Goal: Task Accomplishment & Management: Use online tool/utility

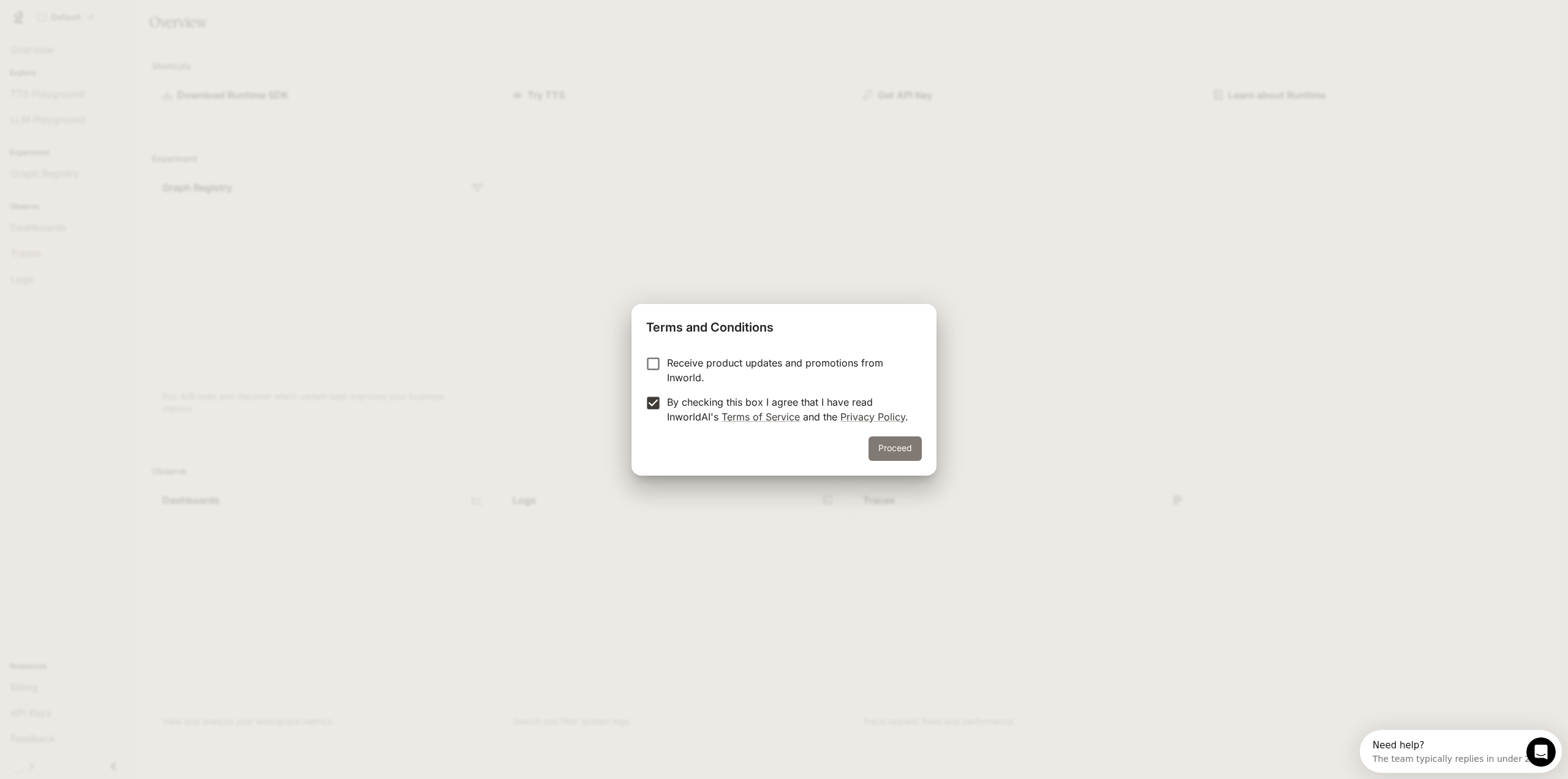
click at [881, 442] on button "Proceed" at bounding box center [895, 448] width 53 height 24
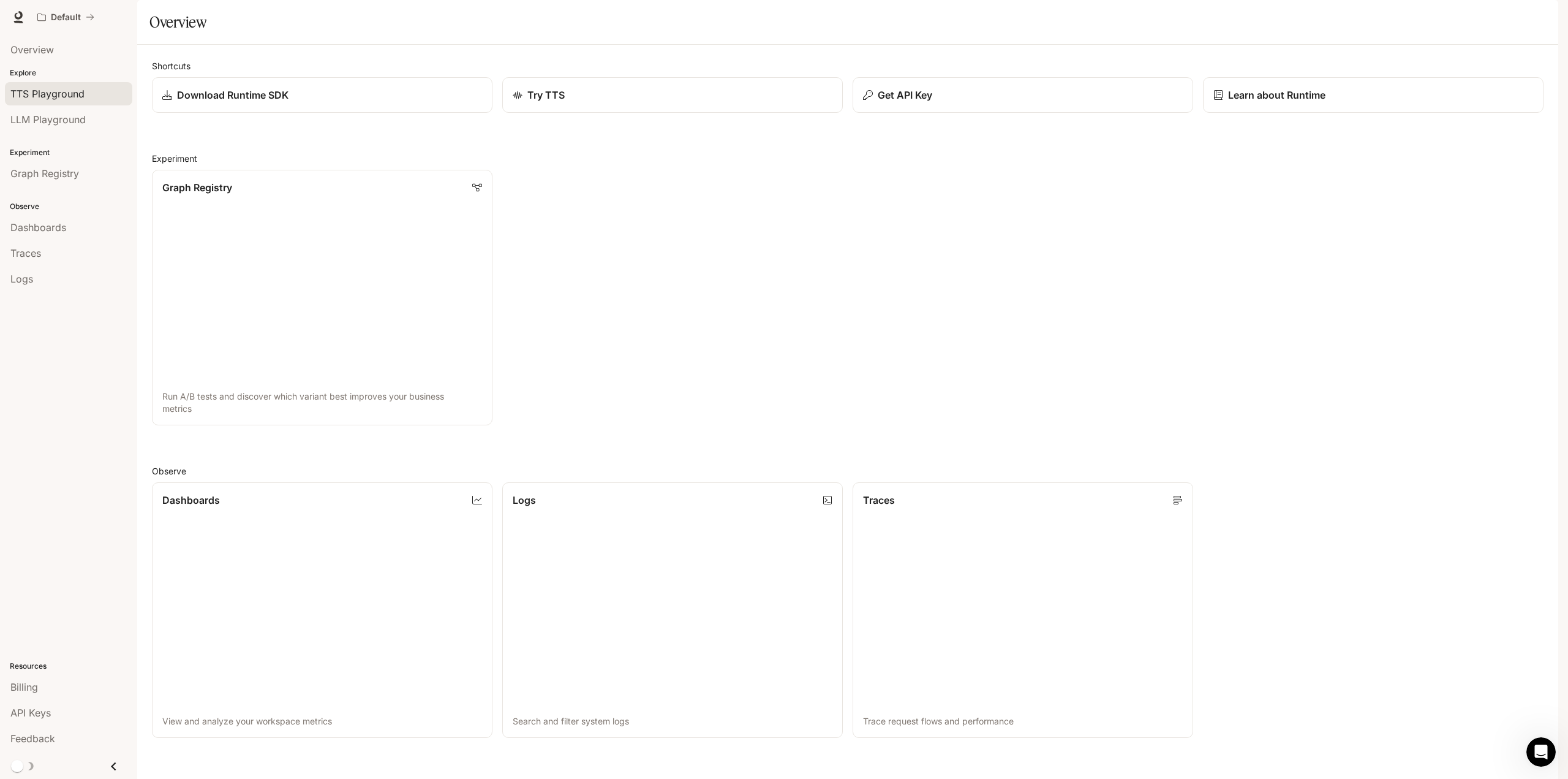
click at [38, 92] on span "TTS Playground" at bounding box center [48, 93] width 74 height 15
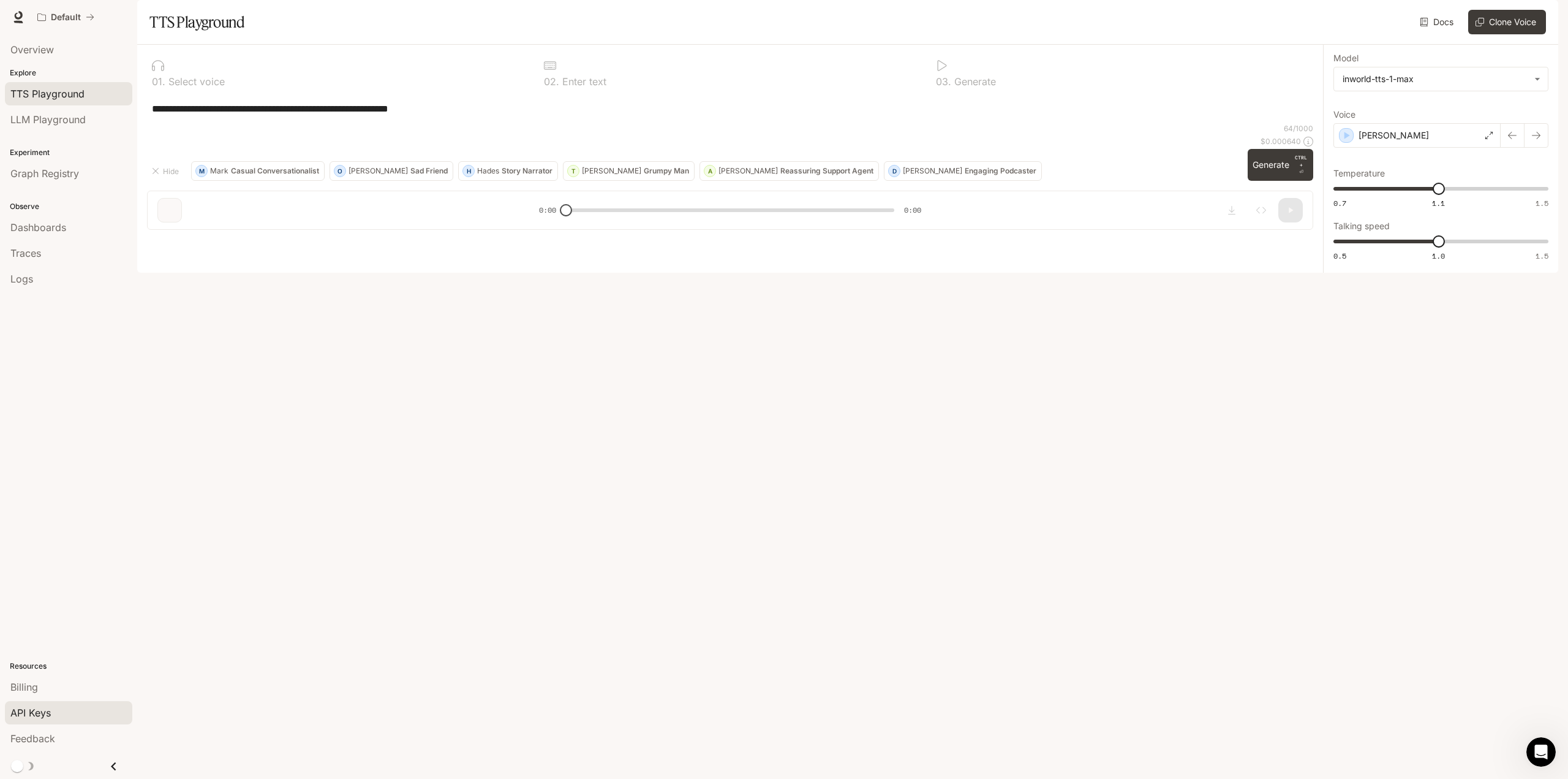
click at [34, 711] on span "API Keys" at bounding box center [31, 712] width 41 height 15
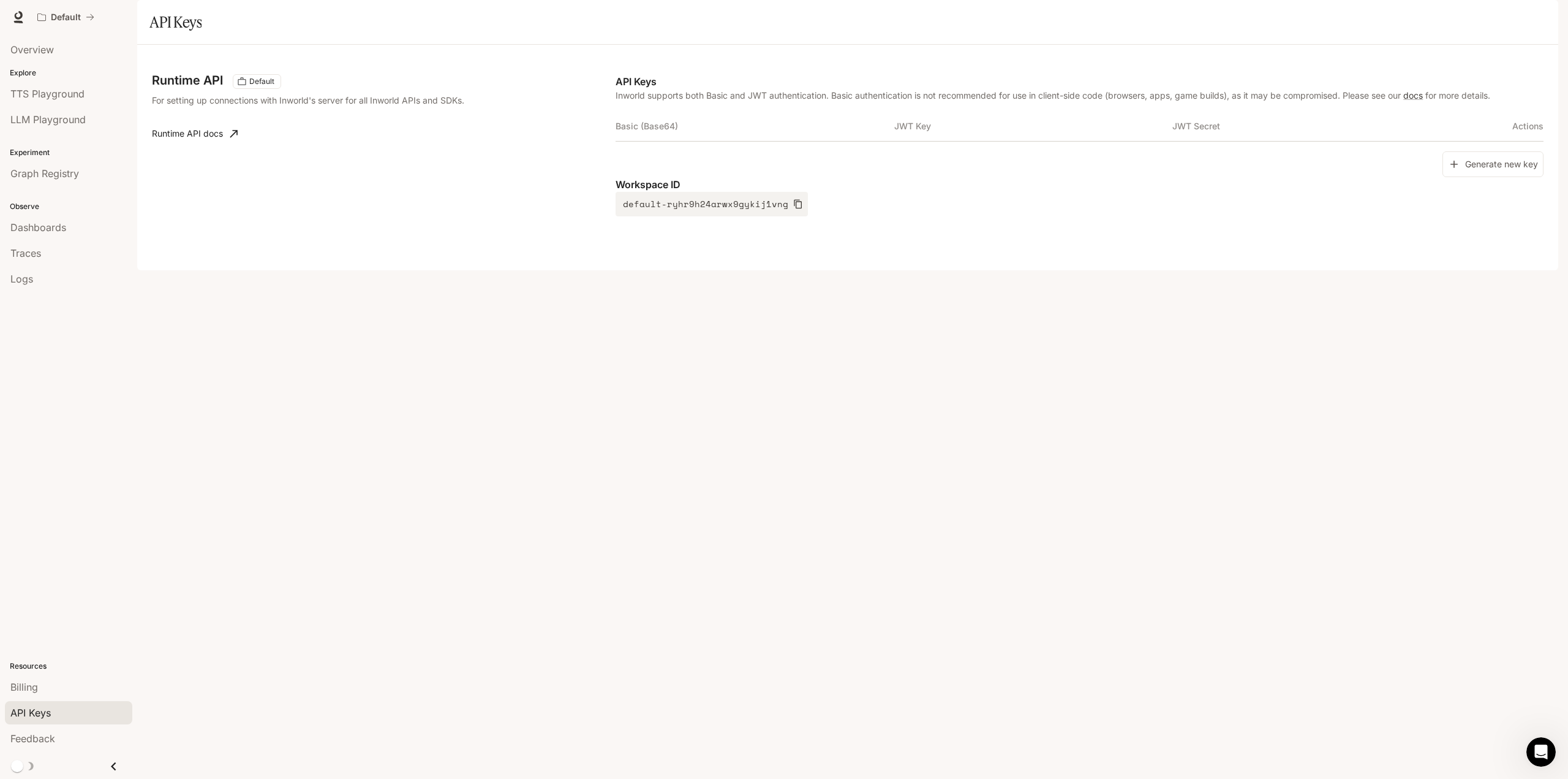
click at [687, 141] on th "Basic (Base64)" at bounding box center [754, 126] width 278 height 29
click at [1488, 178] on button "Generate new key" at bounding box center [1492, 164] width 101 height 26
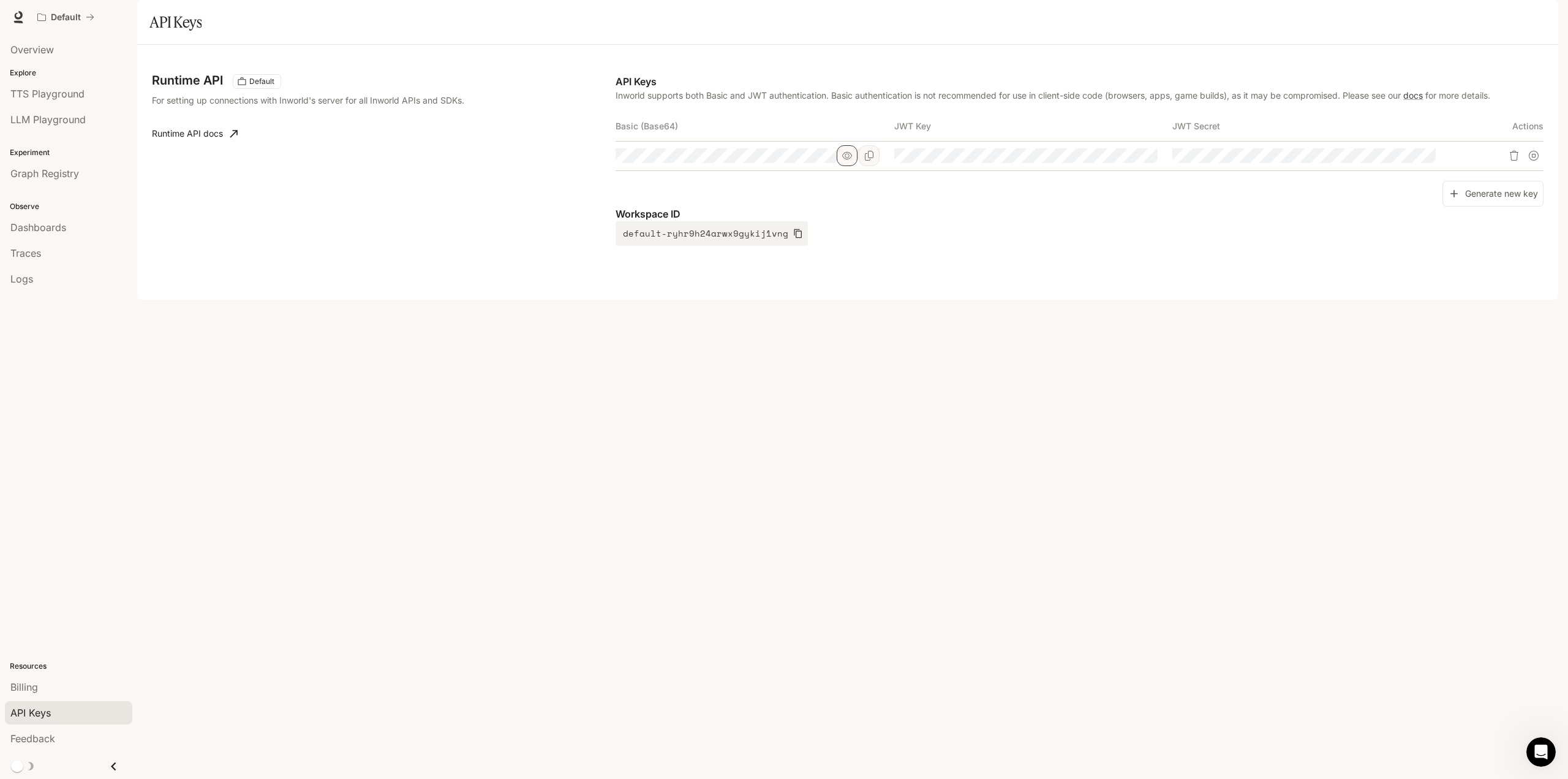
click at [855, 166] on button "button" at bounding box center [847, 155] width 20 height 20
click at [1130, 160] on icon "button" at bounding box center [1125, 155] width 10 height 10
click at [1130, 160] on icon "button" at bounding box center [1125, 156] width 10 height 8
click at [1411, 166] on button "button" at bounding box center [1403, 155] width 20 height 20
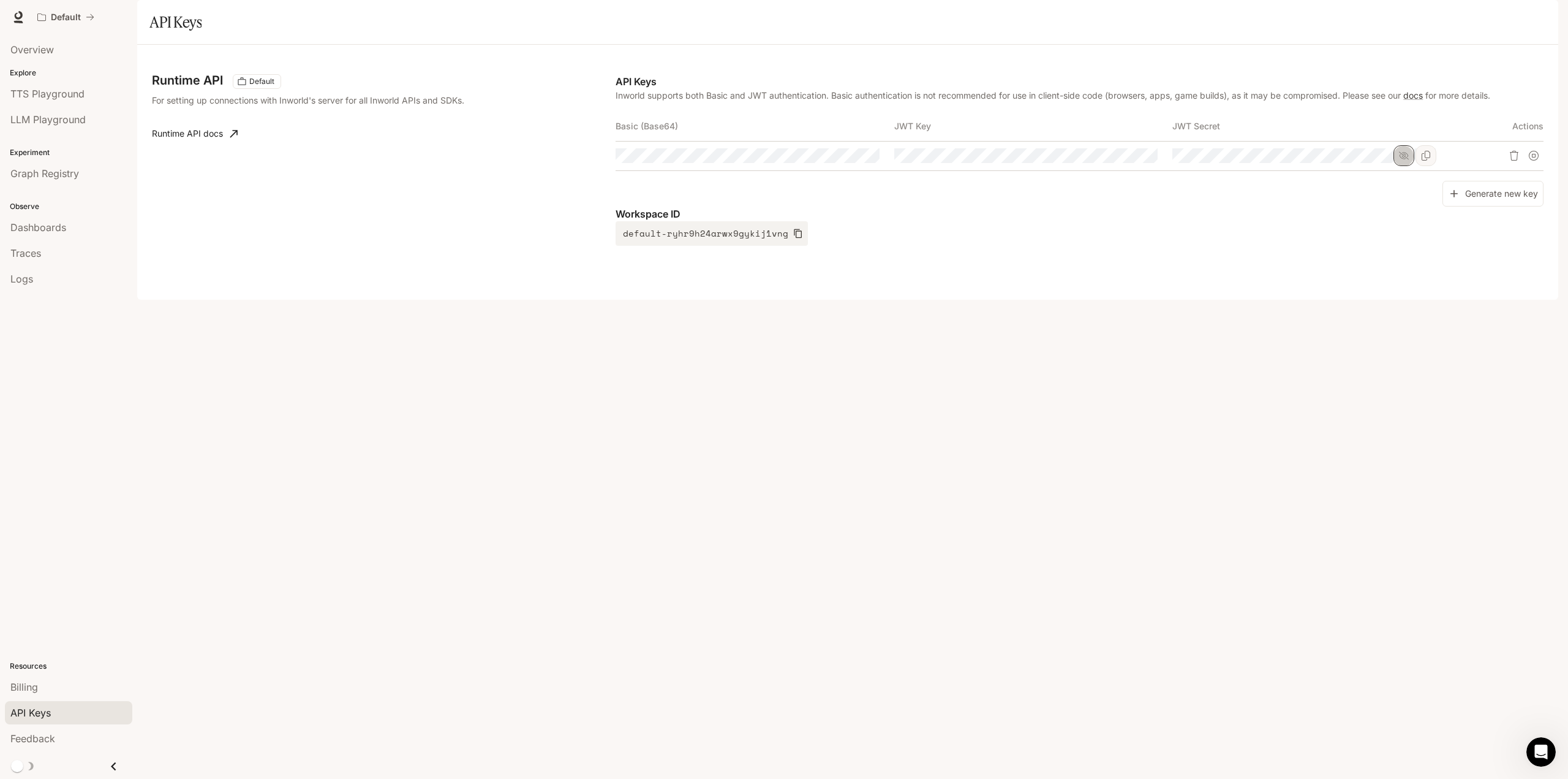
click at [1411, 166] on button "button" at bounding box center [1403, 155] width 20 height 20
click at [36, 90] on span "TTS Playground" at bounding box center [48, 93] width 74 height 15
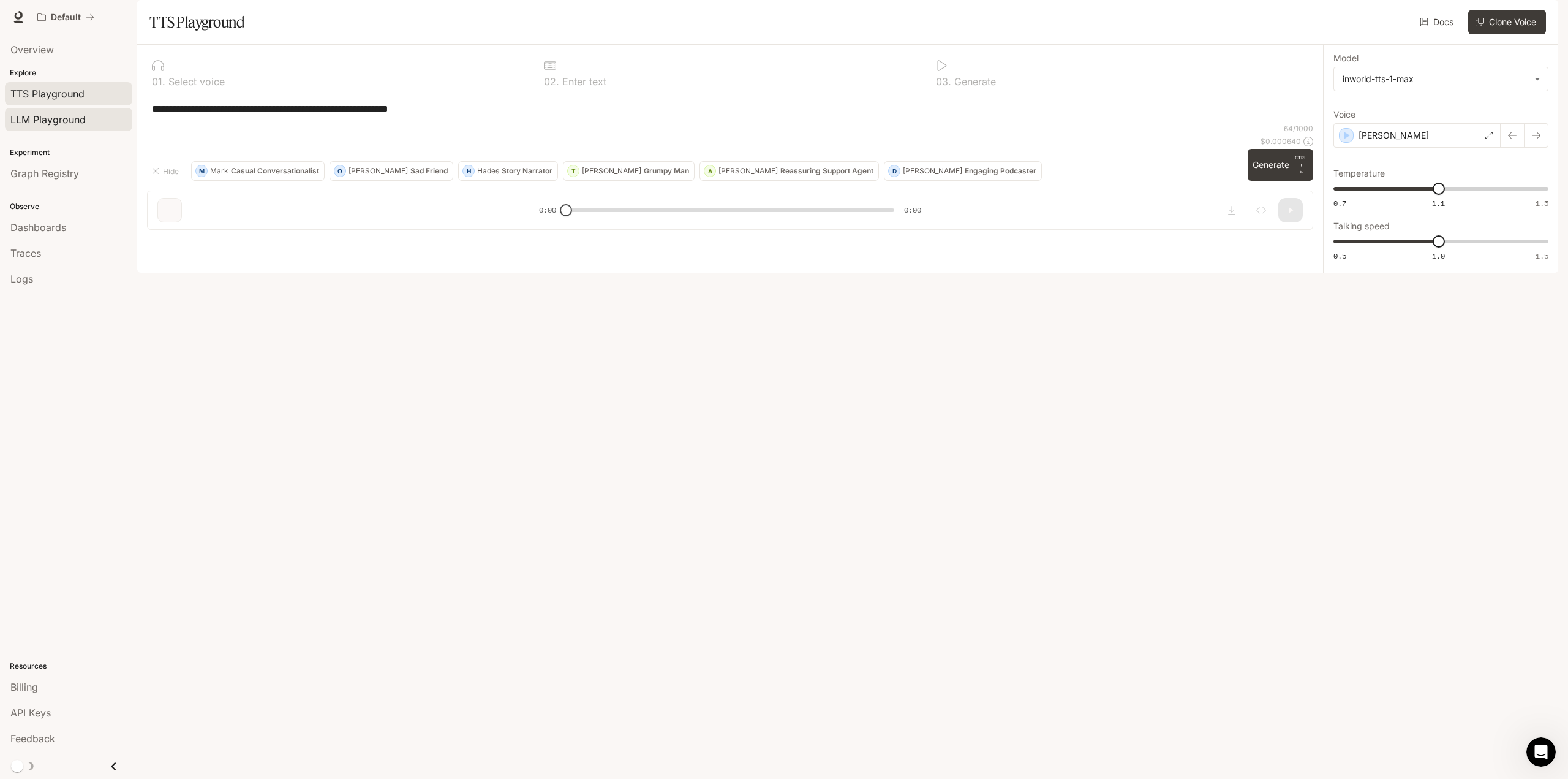
click at [41, 116] on span "LLM Playground" at bounding box center [48, 119] width 76 height 15
